Goal: Communication & Community: Answer question/provide support

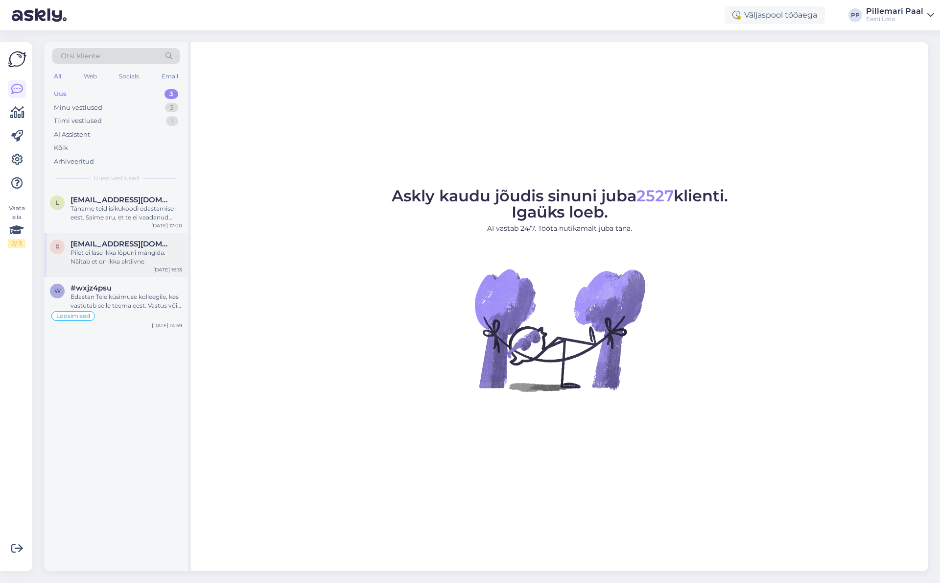
click at [114, 260] on div "Pilet ei lase ikka lõpuni mängida. Näitab et on ikka aktiivne" at bounding box center [127, 257] width 112 height 18
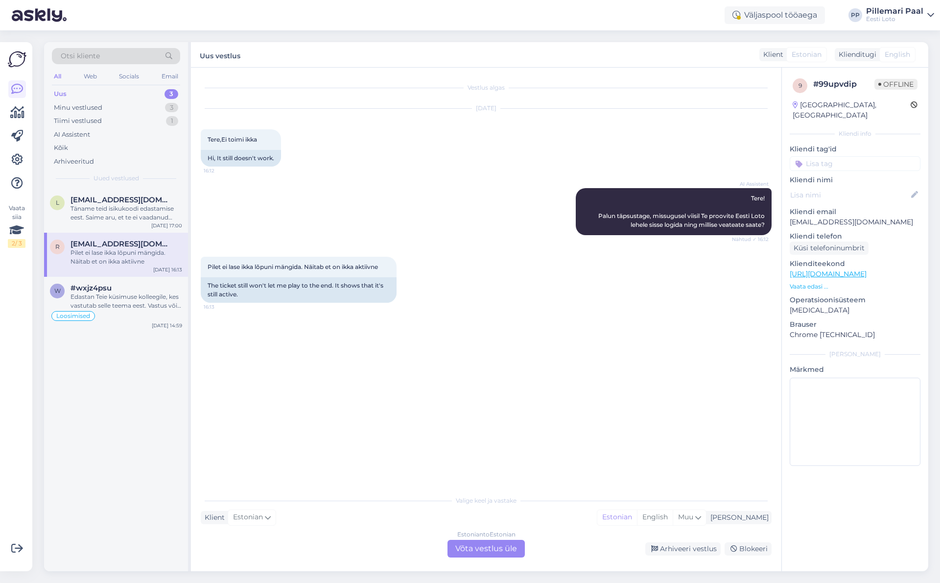
click at [443, 208] on div "AI Assistent Tere! Palun täpsustage, missugusel viisil Te proovite Eesti Loto l…" at bounding box center [486, 211] width 571 height 69
click at [103, 208] on div "Täname teid isikukoodi edastamise eest. Saime aru, et te ei vaadanud pileti num…" at bounding box center [127, 213] width 112 height 18
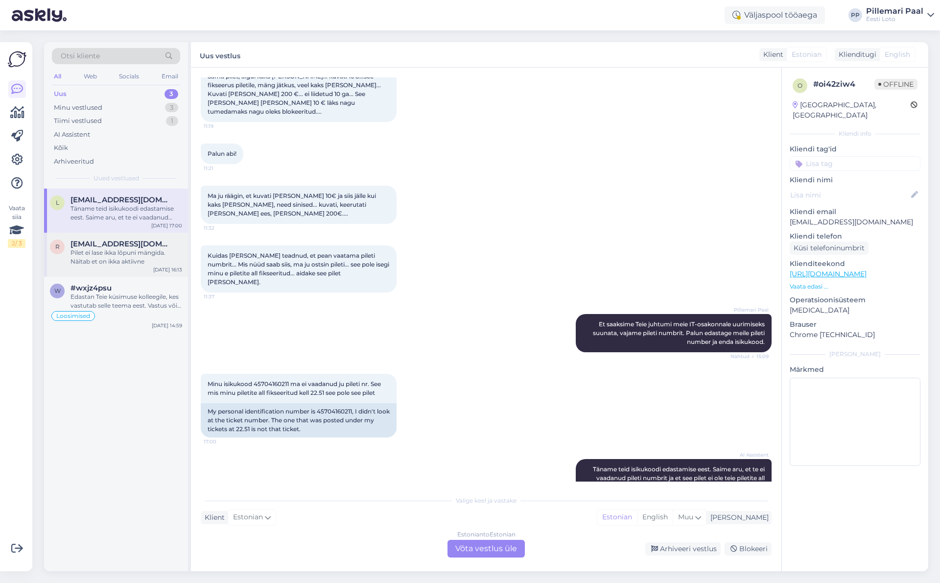
click at [116, 250] on div "Pilet ei lase ikka lõpuni mängida. Näitab et on ikka aktiivne" at bounding box center [127, 257] width 112 height 18
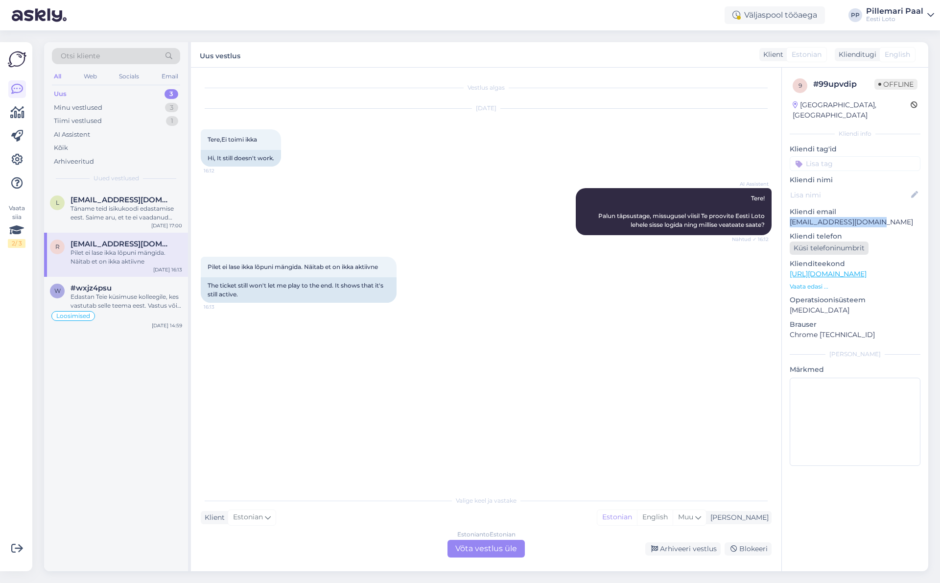
drag, startPoint x: 882, startPoint y: 212, endPoint x: 835, endPoint y: 243, distance: 56.4
click at [788, 210] on div "9 # 99upvdip Offline Estonia, Tallinn Kliendi info Kliendi tag'id Kliendi nimi …" at bounding box center [855, 274] width 146 height 413
copy p "[EMAIL_ADDRESS][DOMAIN_NAME]"
click at [108, 207] on div "Täname teid isikukoodi edastamise eest. Saime aru, et te ei vaadanud pileti num…" at bounding box center [127, 213] width 112 height 18
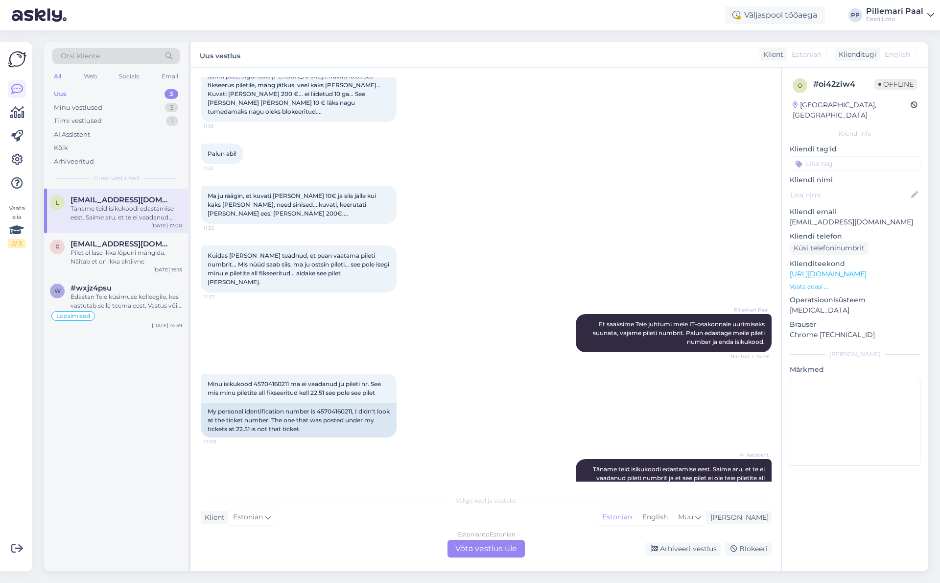
click at [492, 549] on div "Estonian to Estonian Võta vestlus üle" at bounding box center [486, 549] width 77 height 18
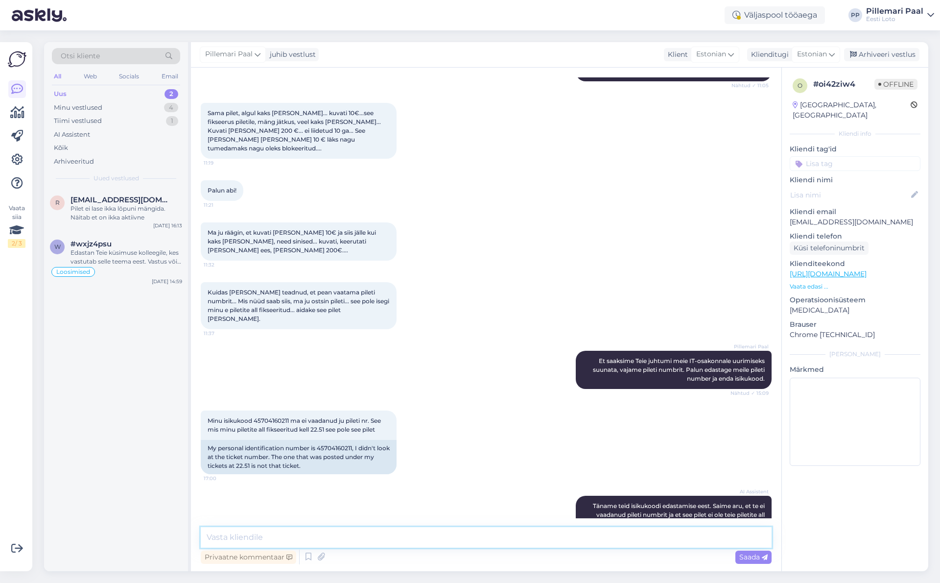
click at [503, 543] on textarea at bounding box center [486, 537] width 571 height 21
drag, startPoint x: 888, startPoint y: 214, endPoint x: 828, endPoint y: 284, distance: 92.1
click at [789, 211] on div "o # oi42ziw4 Offline Estonia, Tallinn Kliendi info Kliendi tag'id Kliendi nimi …" at bounding box center [855, 274] width 146 height 413
copy p "[EMAIL_ADDRESS][DOMAIN_NAME]"
click at [338, 533] on textarea "Kuna olete mänginud" at bounding box center [486, 537] width 571 height 21
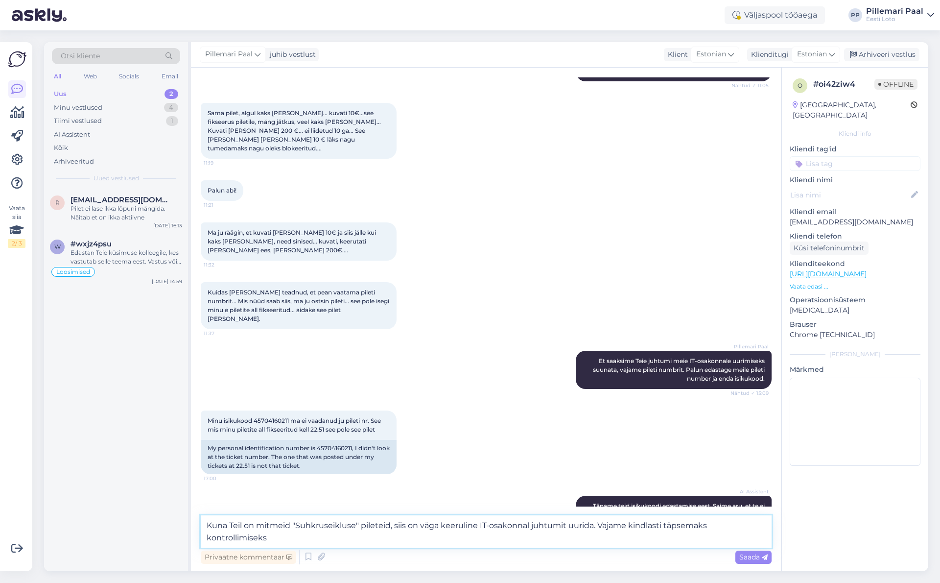
scroll to position [1141, 0]
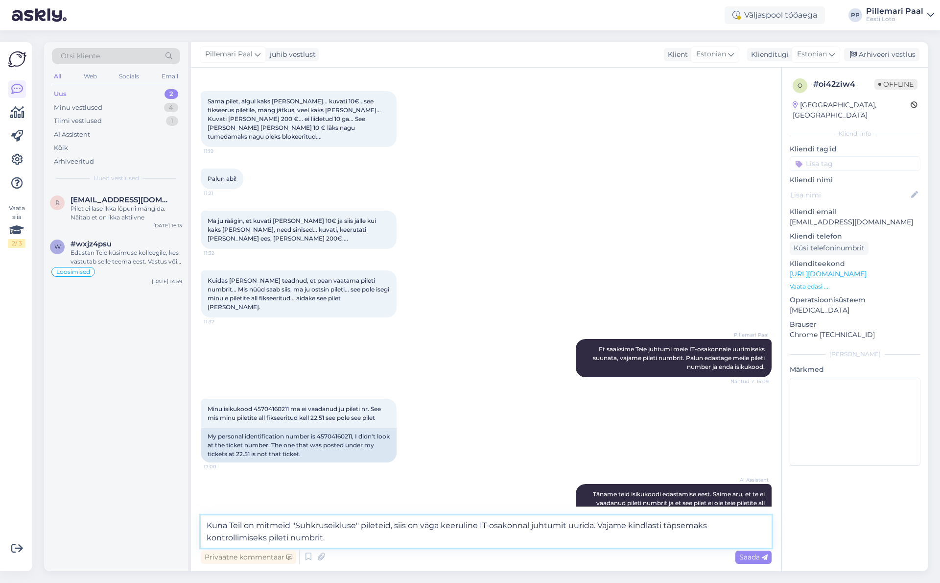
drag, startPoint x: 289, startPoint y: 524, endPoint x: 230, endPoint y: 524, distance: 59.8
click at [230, 524] on textarea "Kuna Teil on mitmeid "Suhkruseikluse" pileteid, siis on väga keeruline IT-osako…" at bounding box center [486, 531] width 571 height 32
click at [266, 526] on textarea "Kuna olete mänginud mitmeid "Suhkruseikluse" pileteid, siis on väga keeruline I…" at bounding box center [486, 531] width 571 height 32
type textarea "Kuna olete ostnud mitmeid "Suhkruseikluse" pileteid, siis on väga keeruline IT-…"
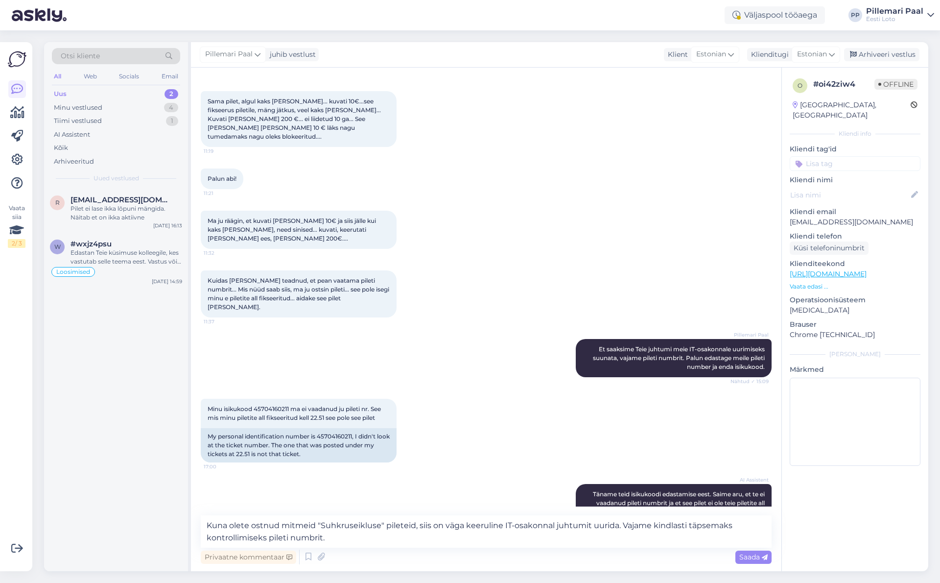
click at [743, 555] on span "Saada" at bounding box center [754, 556] width 28 height 9
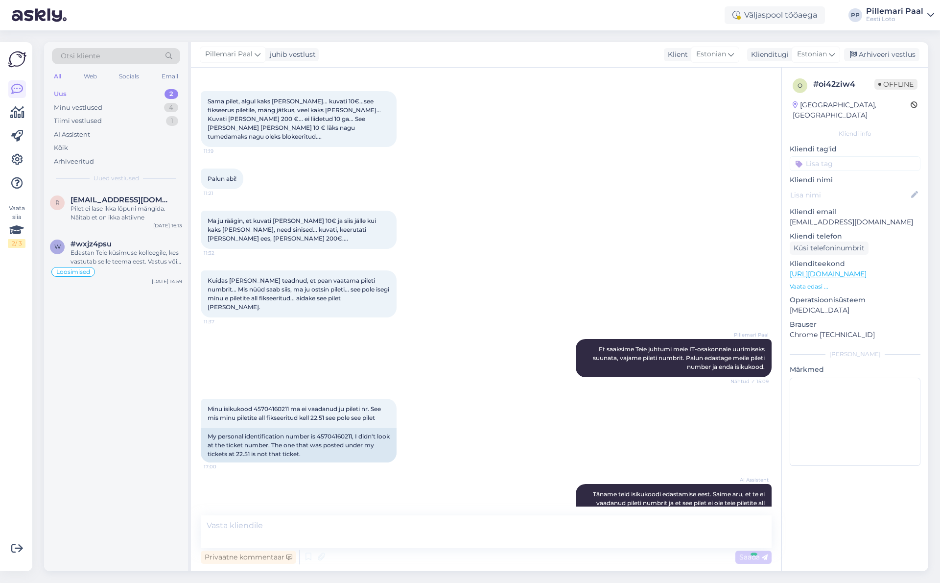
scroll to position [1189, 0]
